Goal: Task Accomplishment & Management: Manage account settings

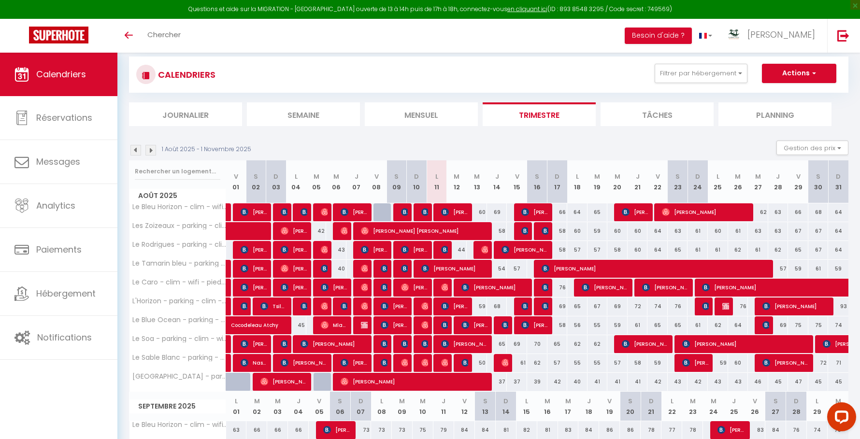
scroll to position [17, 0]
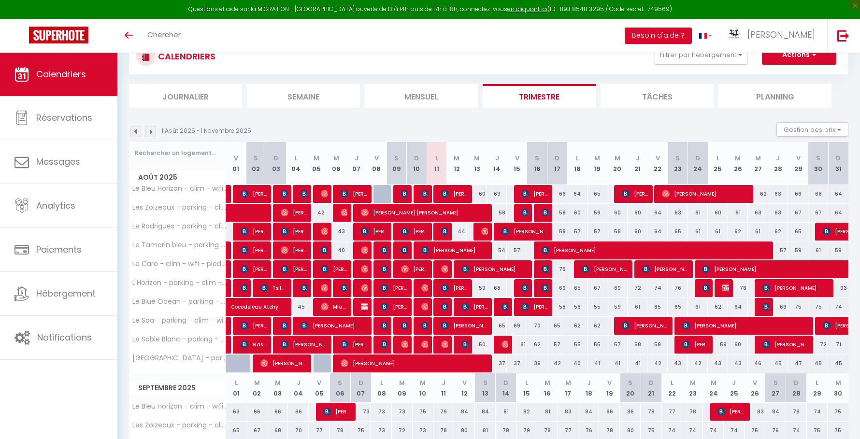
scroll to position [17, 0]
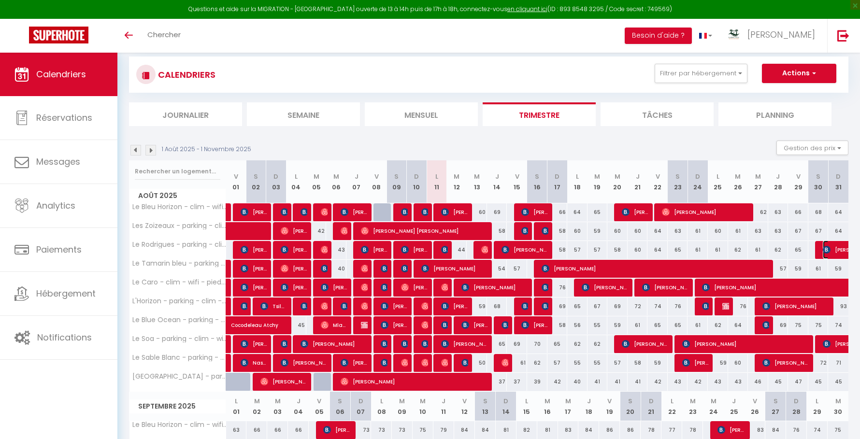
click at [827, 249] on img at bounding box center [826, 250] width 8 height 8
select select "KO"
select select "0"
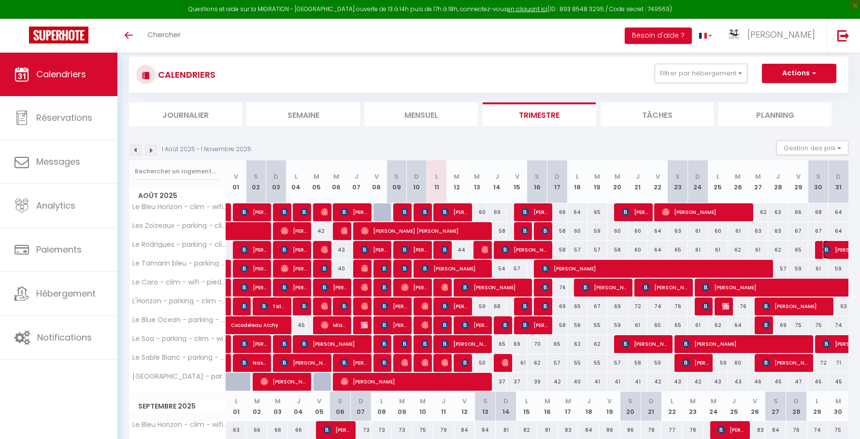
select select "1"
select select
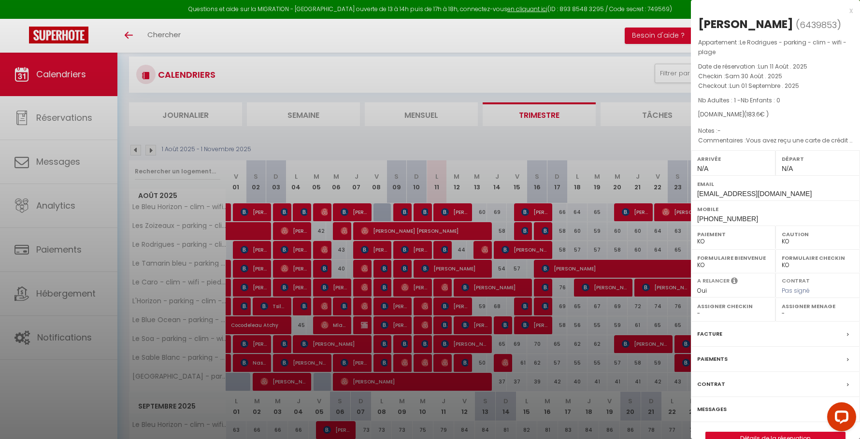
scroll to position [0, 0]
select select "14291"
select select "45280"
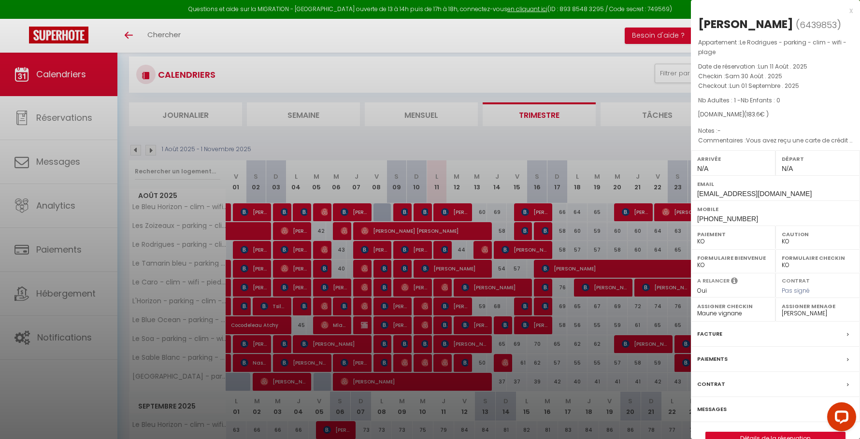
click at [641, 234] on div at bounding box center [430, 219] width 860 height 439
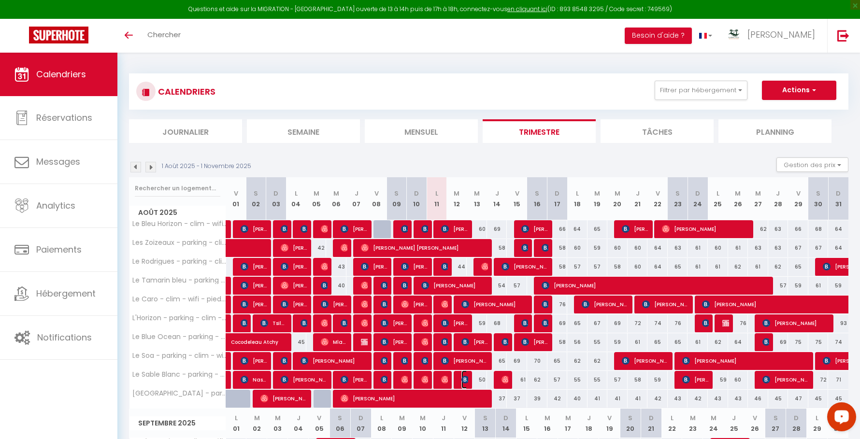
click at [466, 378] on img at bounding box center [465, 380] width 8 height 8
select select "OK"
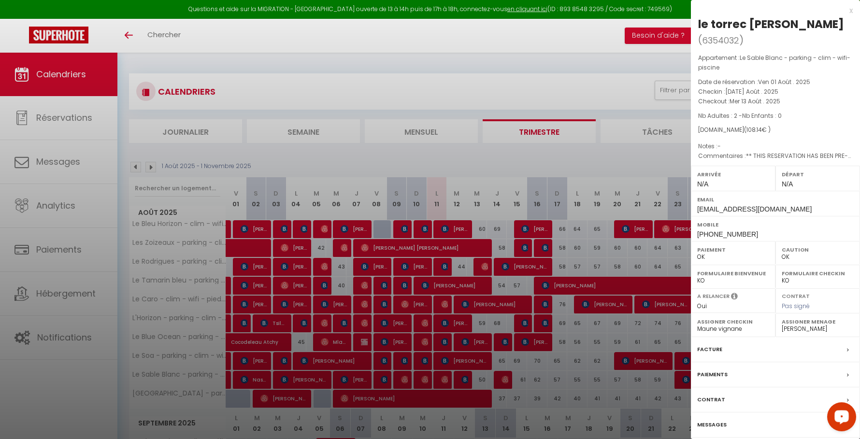
click at [466, 378] on div at bounding box center [430, 219] width 860 height 439
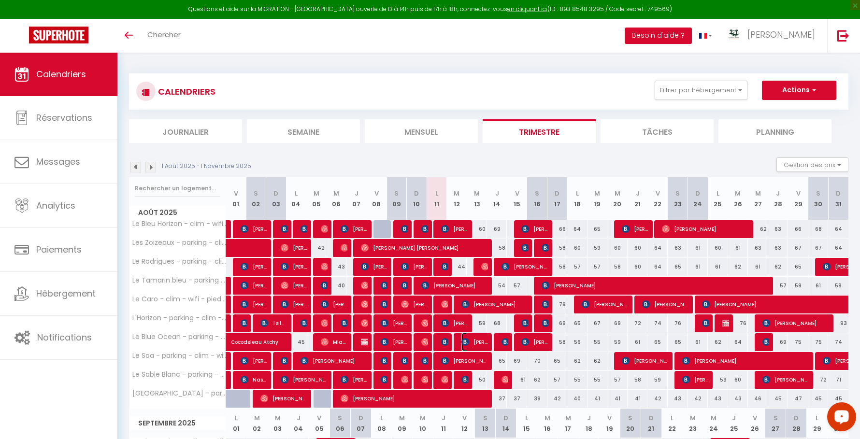
click at [467, 341] on img at bounding box center [465, 342] width 8 height 8
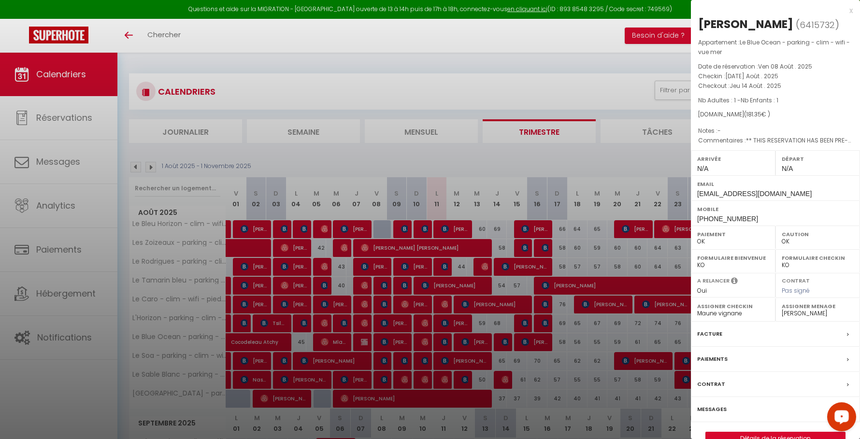
click at [467, 341] on div at bounding box center [430, 219] width 860 height 439
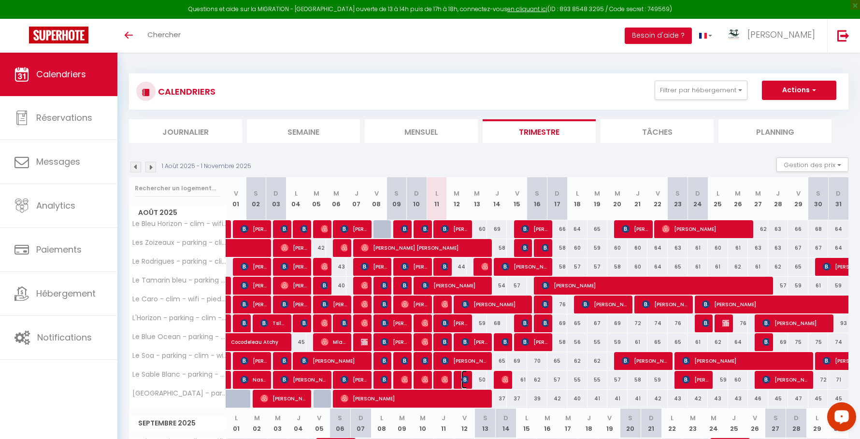
click at [463, 378] on img at bounding box center [465, 380] width 8 height 8
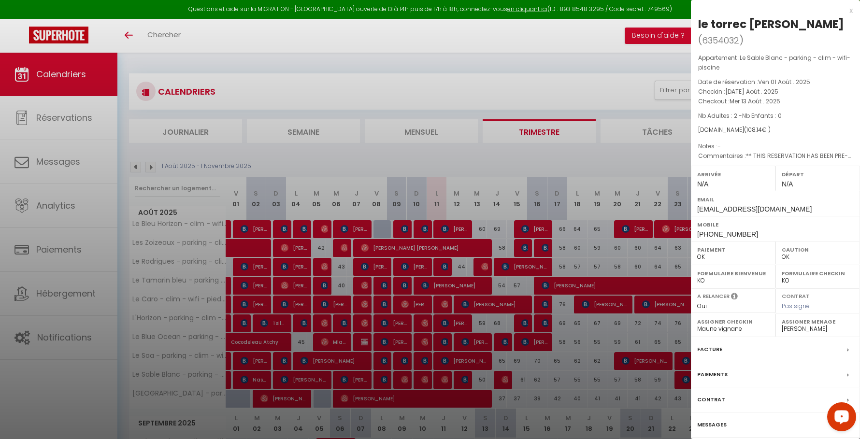
click at [463, 378] on div at bounding box center [430, 219] width 860 height 439
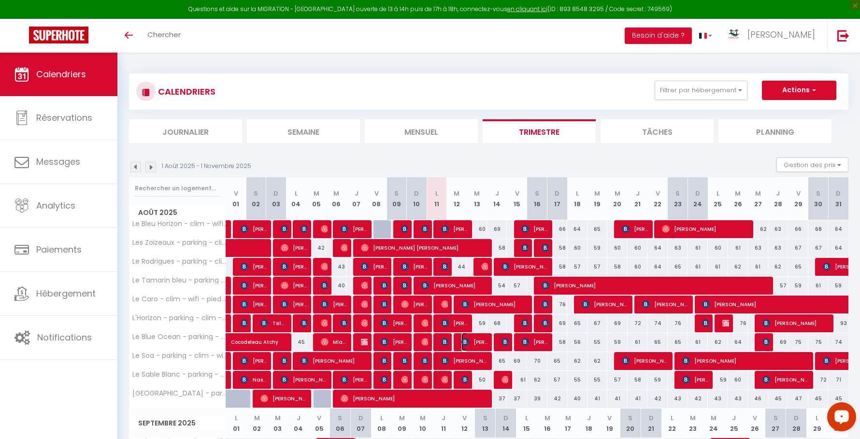
click at [468, 338] on img at bounding box center [465, 342] width 8 height 8
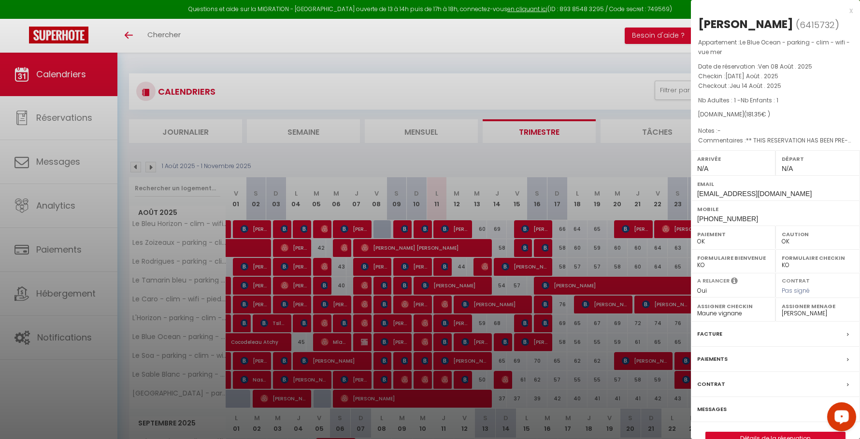
click at [468, 338] on div at bounding box center [430, 219] width 860 height 439
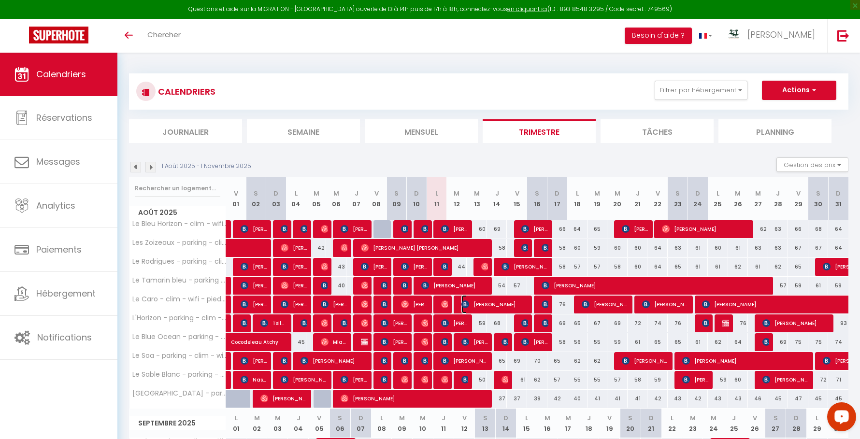
click at [471, 300] on span "[PERSON_NAME]" at bounding box center [495, 304] width 68 height 18
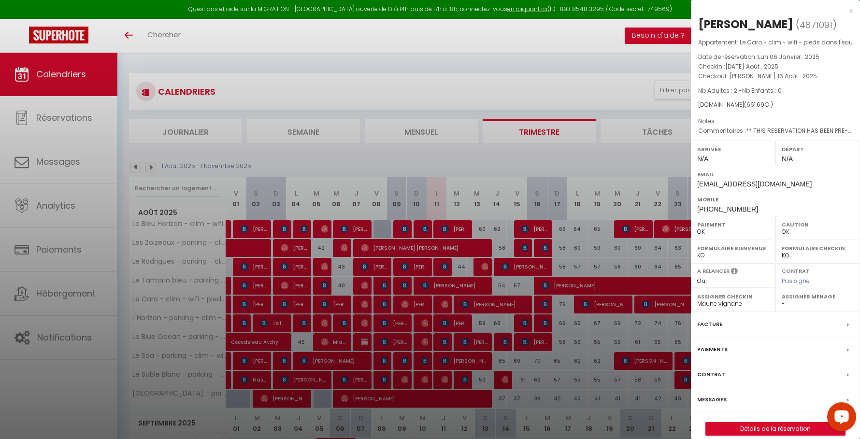
click at [471, 300] on div at bounding box center [430, 219] width 860 height 439
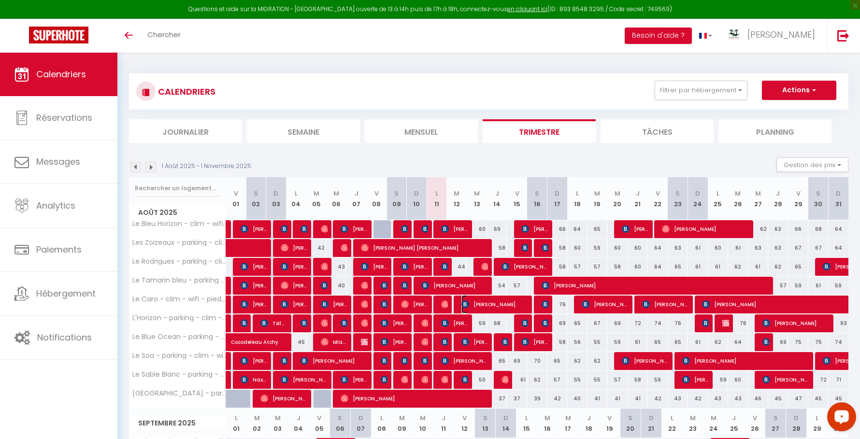
click at [482, 306] on span "[PERSON_NAME]" at bounding box center [495, 304] width 68 height 18
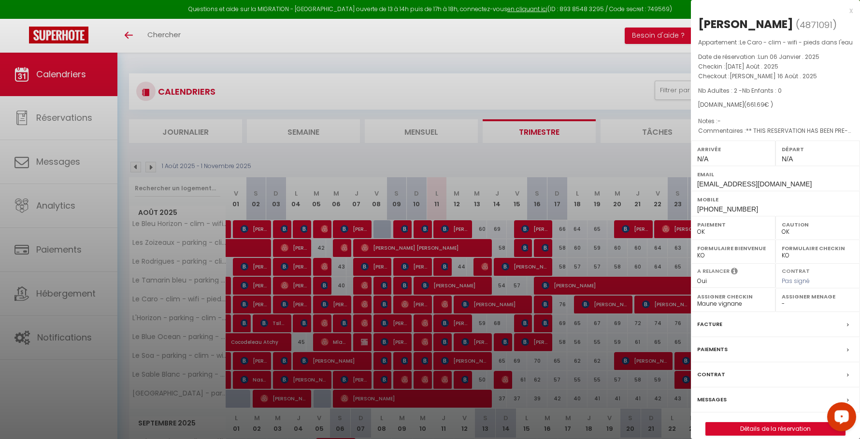
click at [482, 305] on div at bounding box center [430, 219] width 860 height 439
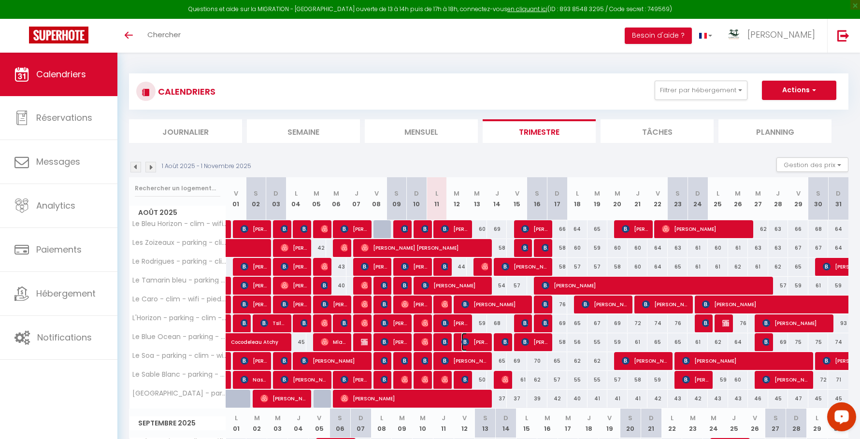
click at [477, 340] on span "[PERSON_NAME]" at bounding box center [474, 342] width 27 height 18
select select "45280"
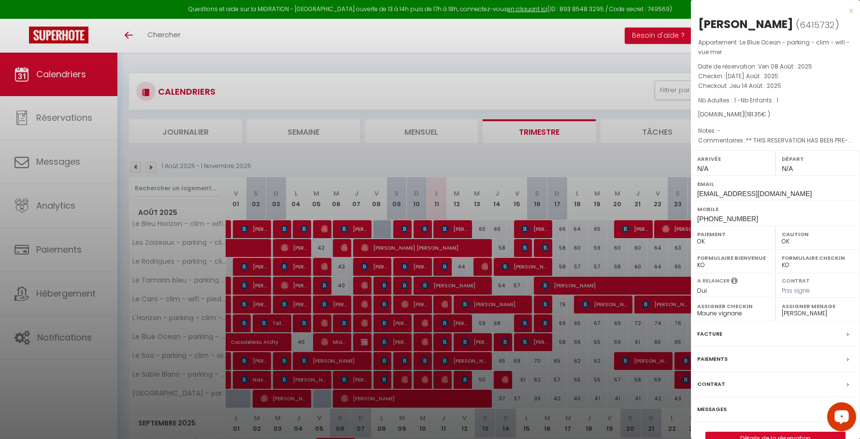
click at [477, 340] on div at bounding box center [430, 219] width 860 height 439
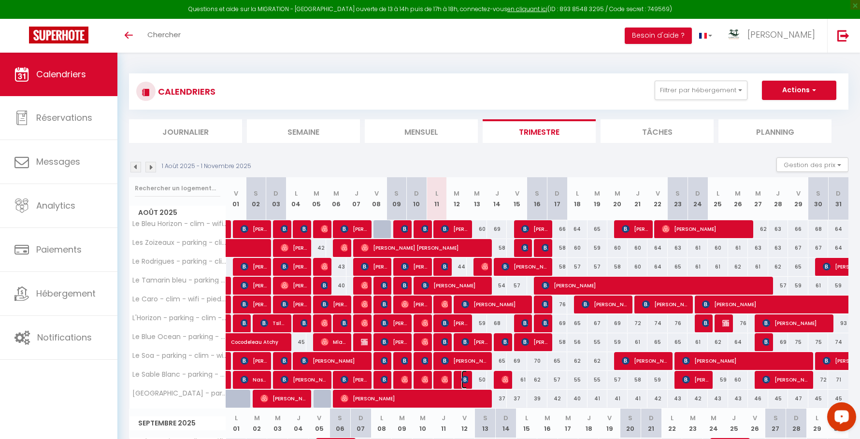
click at [462, 378] on img at bounding box center [465, 380] width 8 height 8
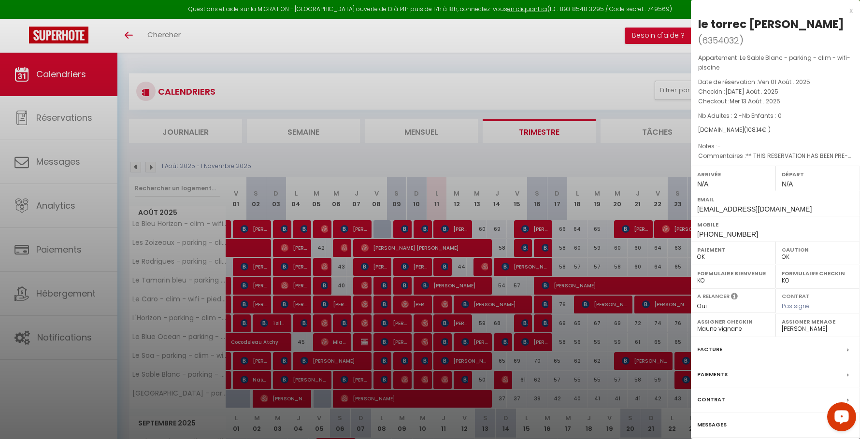
click at [462, 378] on div at bounding box center [430, 219] width 860 height 439
